Goal: Task Accomplishment & Management: Manage account settings

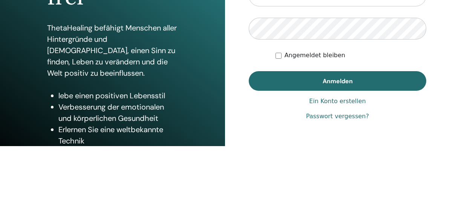
scroll to position [114, 0]
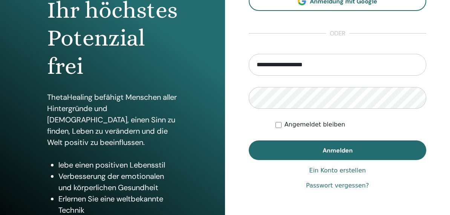
type input "**********"
click at [338, 150] on button "Anmelden" at bounding box center [338, 151] width 178 height 20
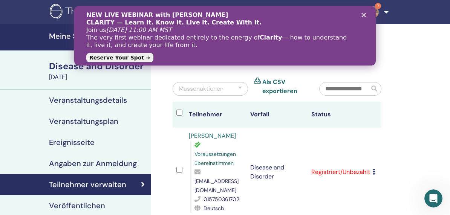
click at [365, 9] on div "NEW LIVE WEBINAR with Vianna Stibal CLARITY — Learn It. Know It. Live It. Creat…" at bounding box center [225, 36] width 302 height 60
click at [363, 17] on icon "Schließen" at bounding box center [364, 15] width 5 height 5
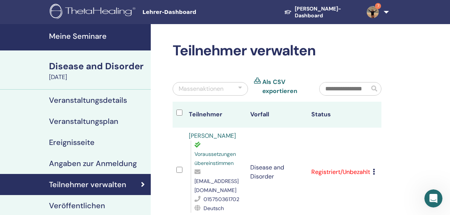
click at [88, 141] on h4 "Ereignisseite" at bounding box center [72, 142] width 46 height 9
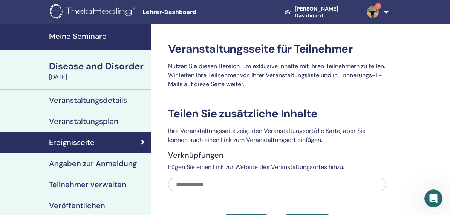
click at [120, 63] on div "Disease and Disorder" at bounding box center [97, 66] width 97 height 13
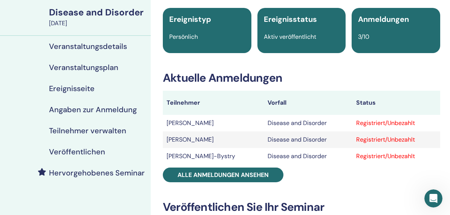
scroll to position [59, 0]
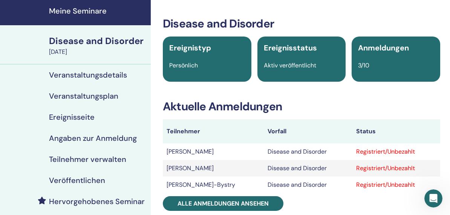
scroll to position [0, 0]
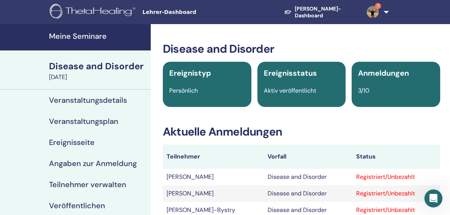
click at [436, 131] on h3 "Aktuelle Anmeldungen" at bounding box center [302, 132] width 278 height 14
click at [109, 66] on div "Disease and Disorder" at bounding box center [97, 66] width 97 height 13
click at [97, 72] on div "Disease and Disorder" at bounding box center [97, 66] width 97 height 13
click at [95, 38] on h4 "Meine Seminare" at bounding box center [97, 36] width 97 height 9
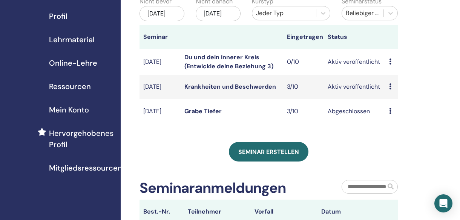
scroll to position [86, 0]
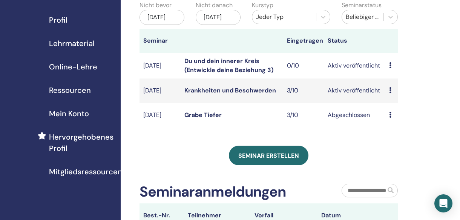
click at [252, 94] on link "Krankheiten und Beschwerden" at bounding box center [230, 90] width 92 height 8
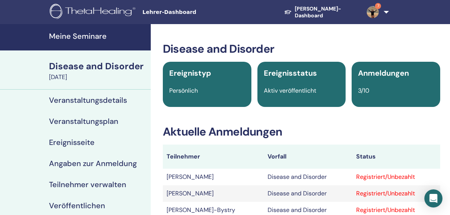
click at [205, 79] on div "Ereignistyp Persönlich" at bounding box center [207, 84] width 89 height 45
click at [196, 70] on span "Ereignistyp" at bounding box center [190, 73] width 42 height 10
click at [247, 51] on h3 "Disease and Disorder" at bounding box center [302, 49] width 278 height 14
click at [107, 66] on div "Disease and Disorder" at bounding box center [97, 66] width 97 height 13
click at [87, 68] on div "Disease and Disorder" at bounding box center [97, 66] width 97 height 13
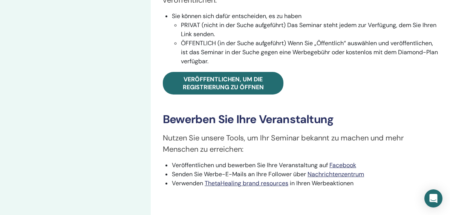
scroll to position [355, 0]
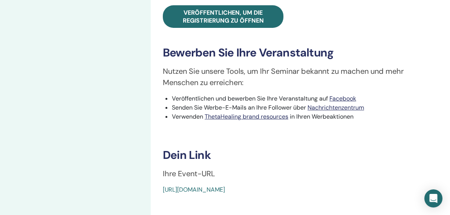
click at [225, 190] on link "https://www.thetahealing.com/seminar-363606-details.html" at bounding box center [194, 190] width 62 height 8
